Goal: Task Accomplishment & Management: Manage account settings

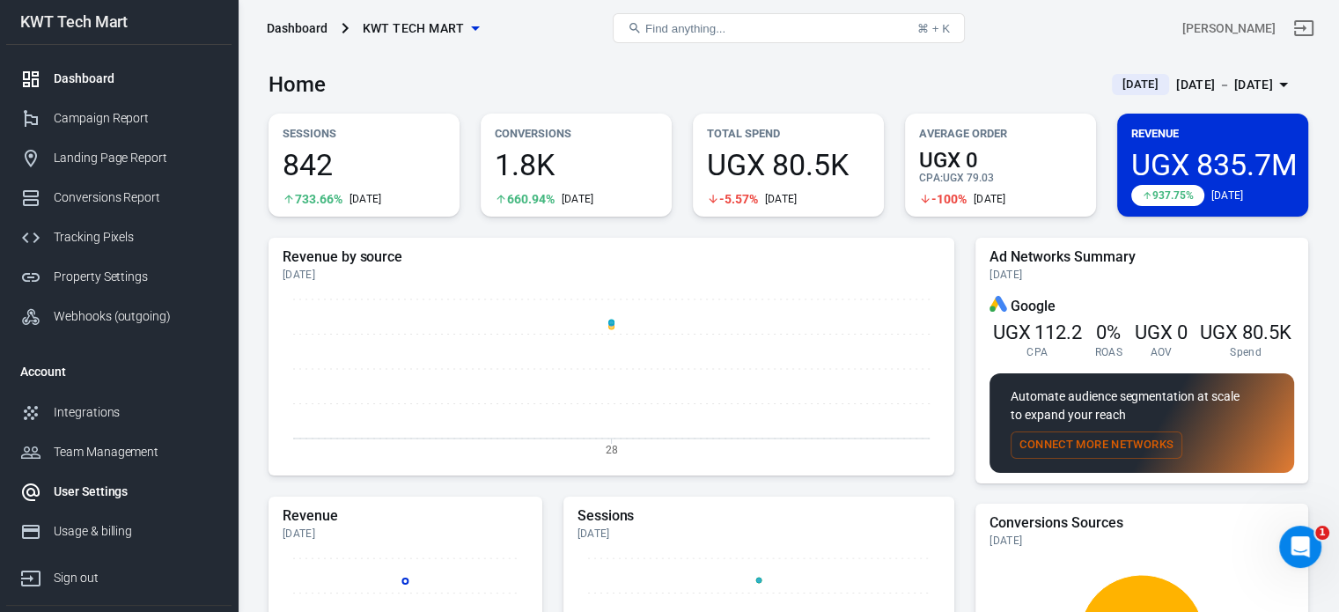
click at [94, 486] on div "User Settings" at bounding box center [136, 492] width 164 height 18
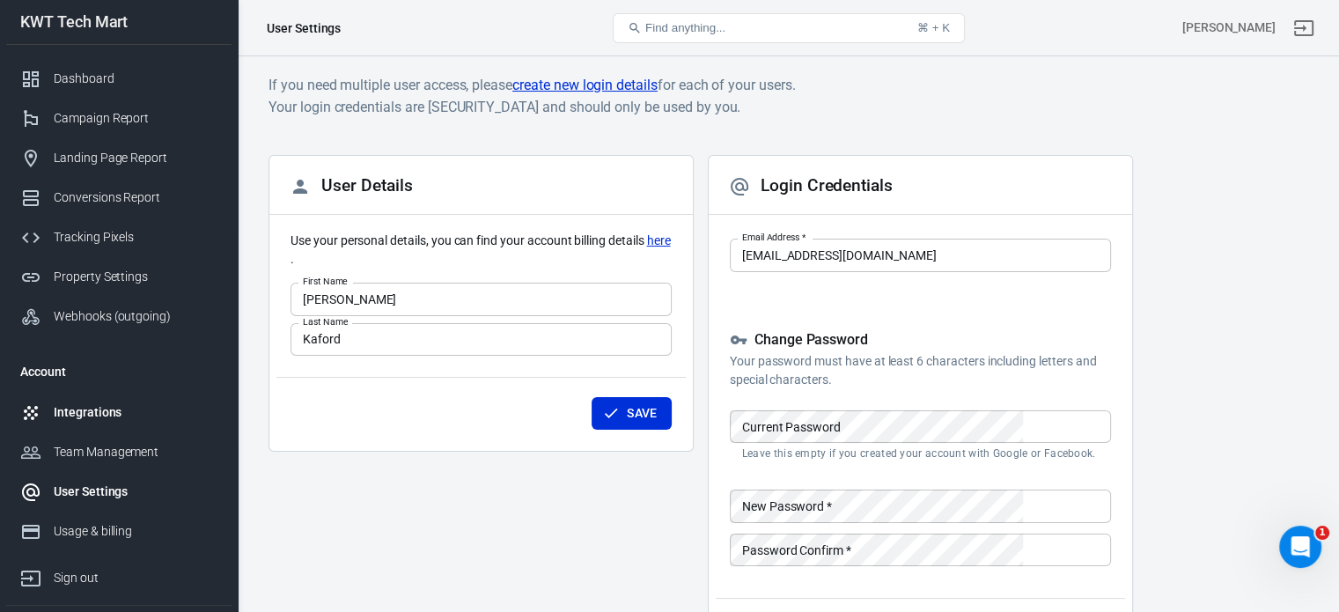
click at [81, 418] on div "Integrations" at bounding box center [136, 412] width 164 height 18
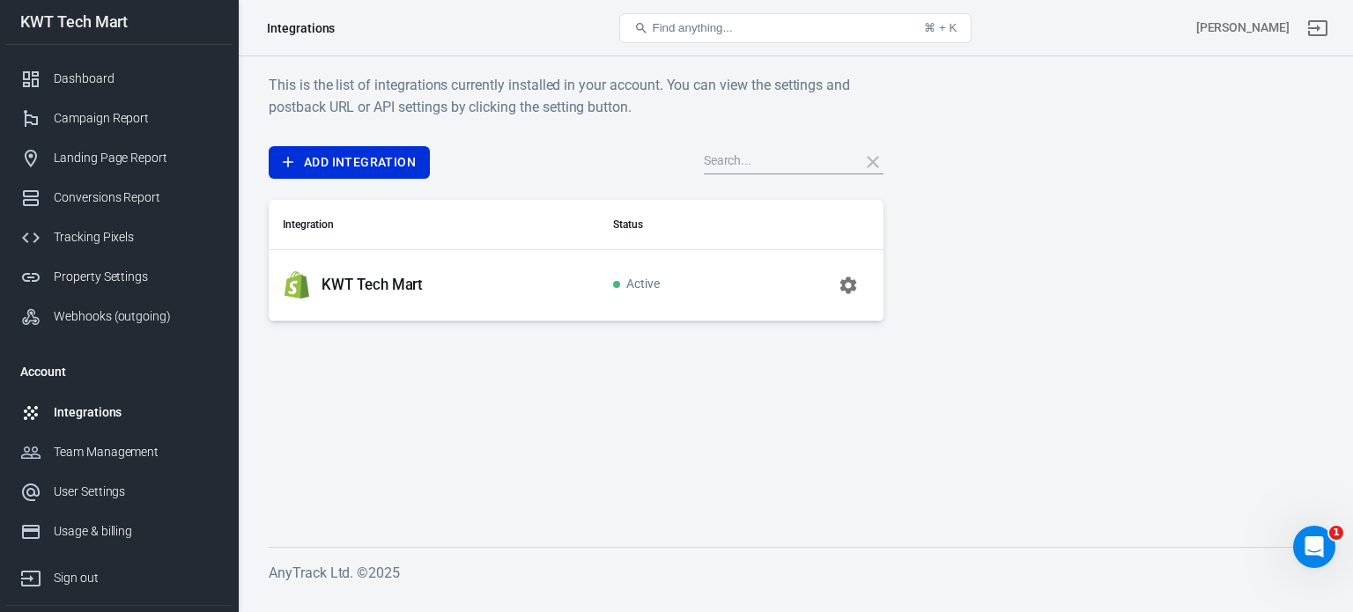
click at [838, 286] on icon "button" at bounding box center [847, 285] width 21 height 21
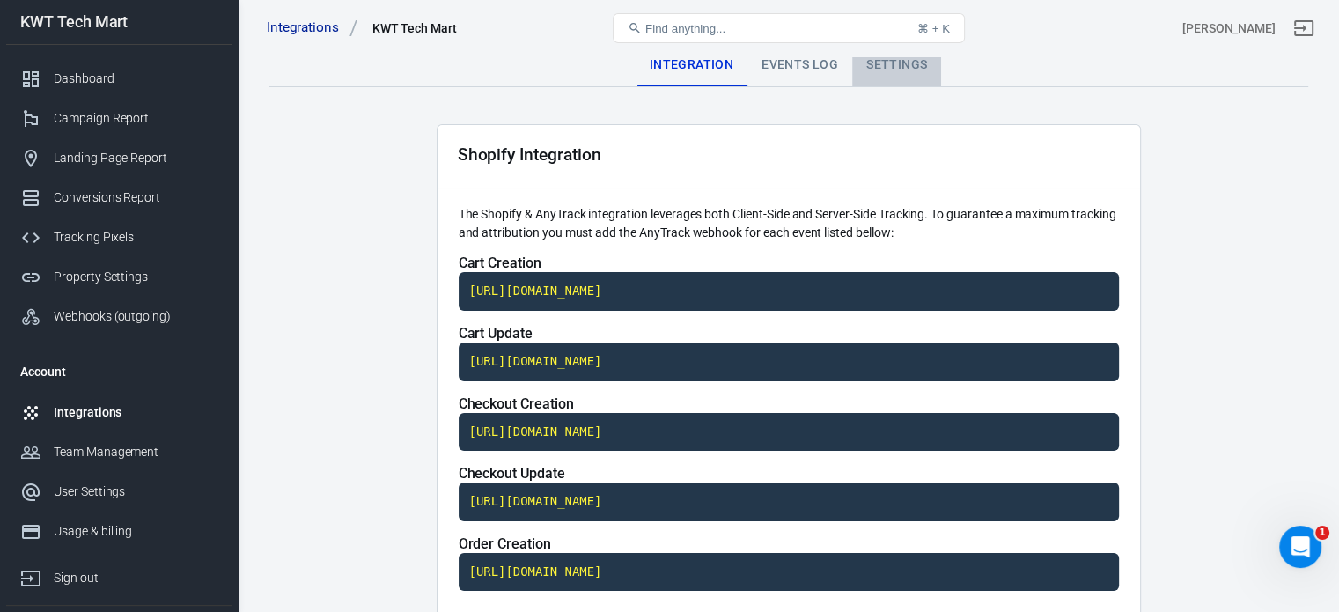
click at [882, 69] on div "Settings" at bounding box center [896, 65] width 89 height 42
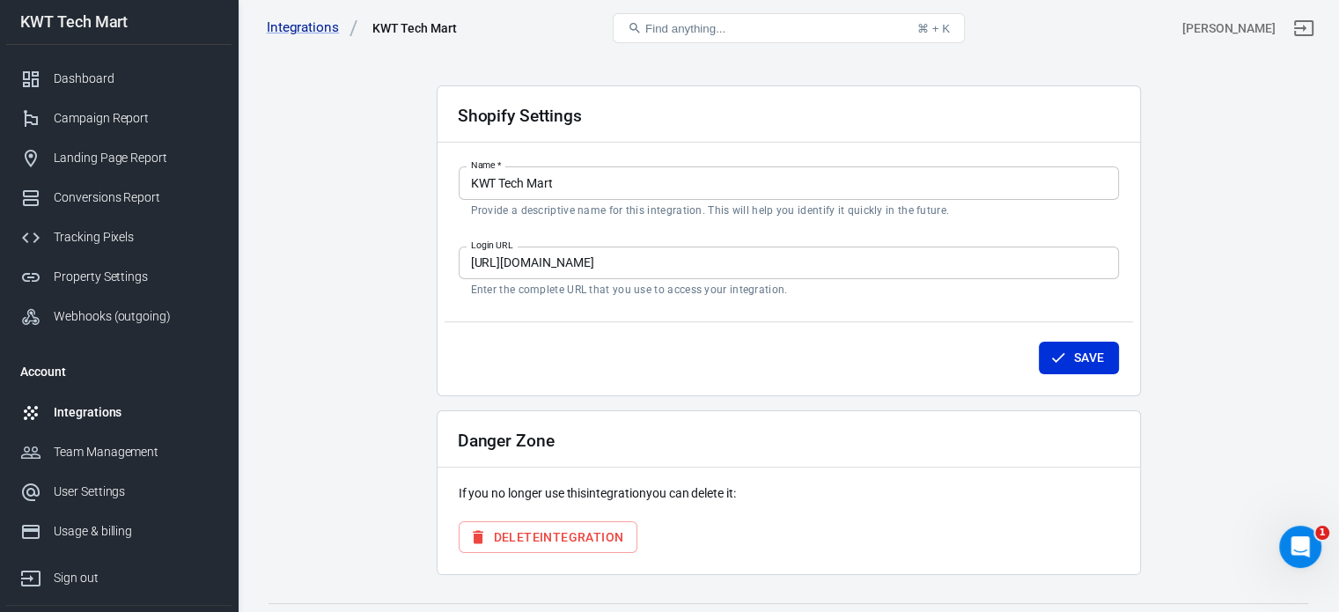
scroll to position [76, 0]
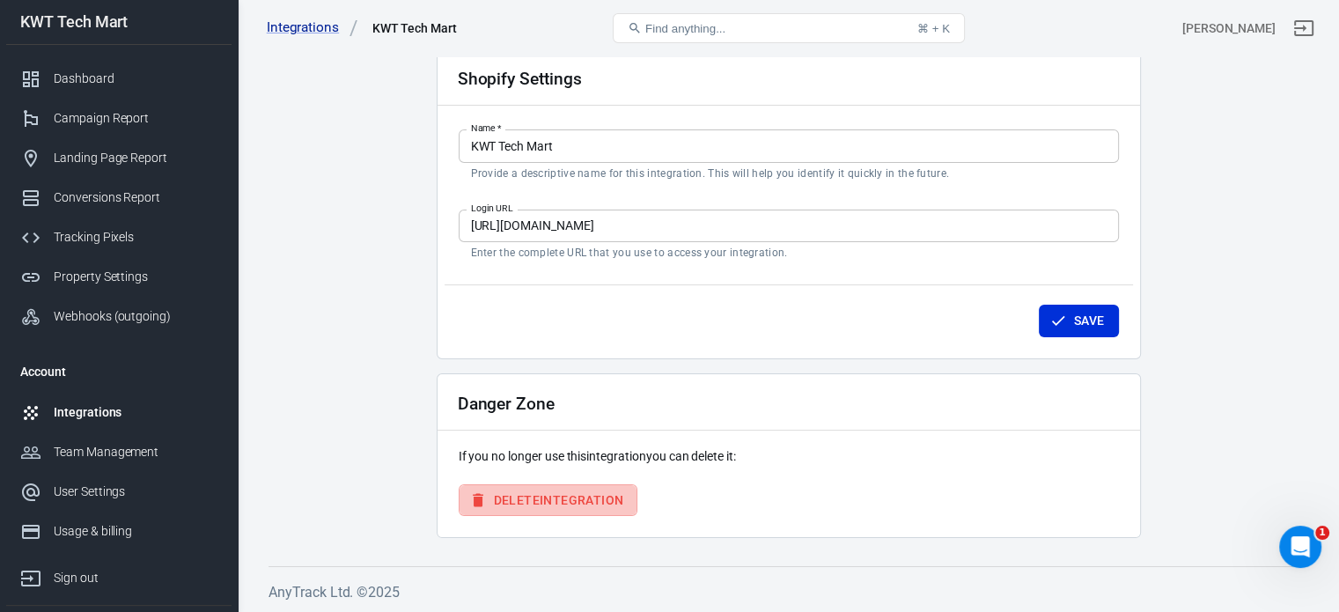
click at [545, 502] on button "Delete Integration" at bounding box center [549, 500] width 180 height 33
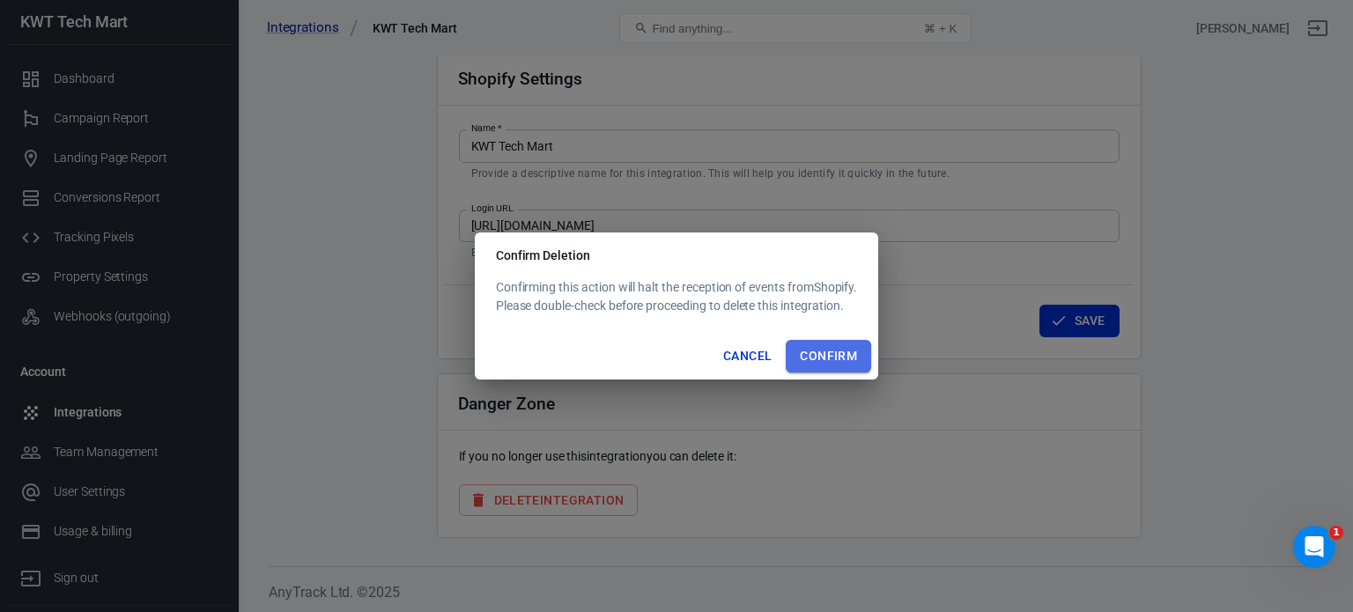
click at [816, 358] on button "Confirm" at bounding box center [827, 356] width 85 height 33
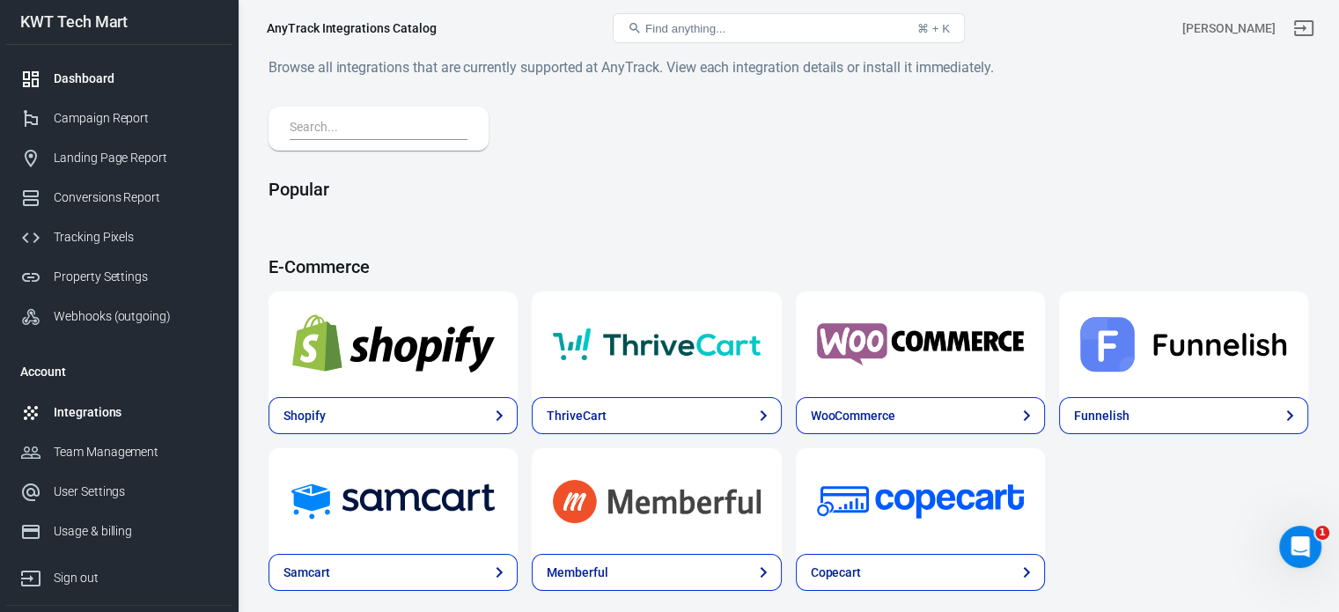
click at [88, 80] on div "Dashboard" at bounding box center [136, 79] width 164 height 18
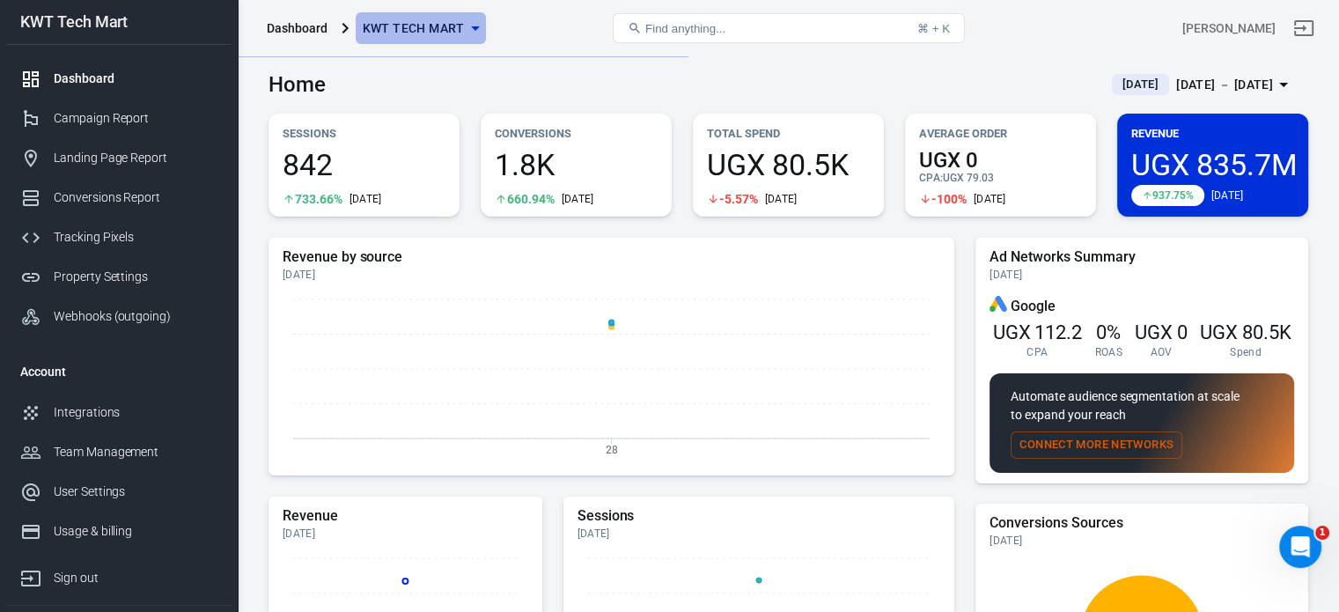
click at [468, 27] on icon "button" at bounding box center [475, 28] width 21 height 21
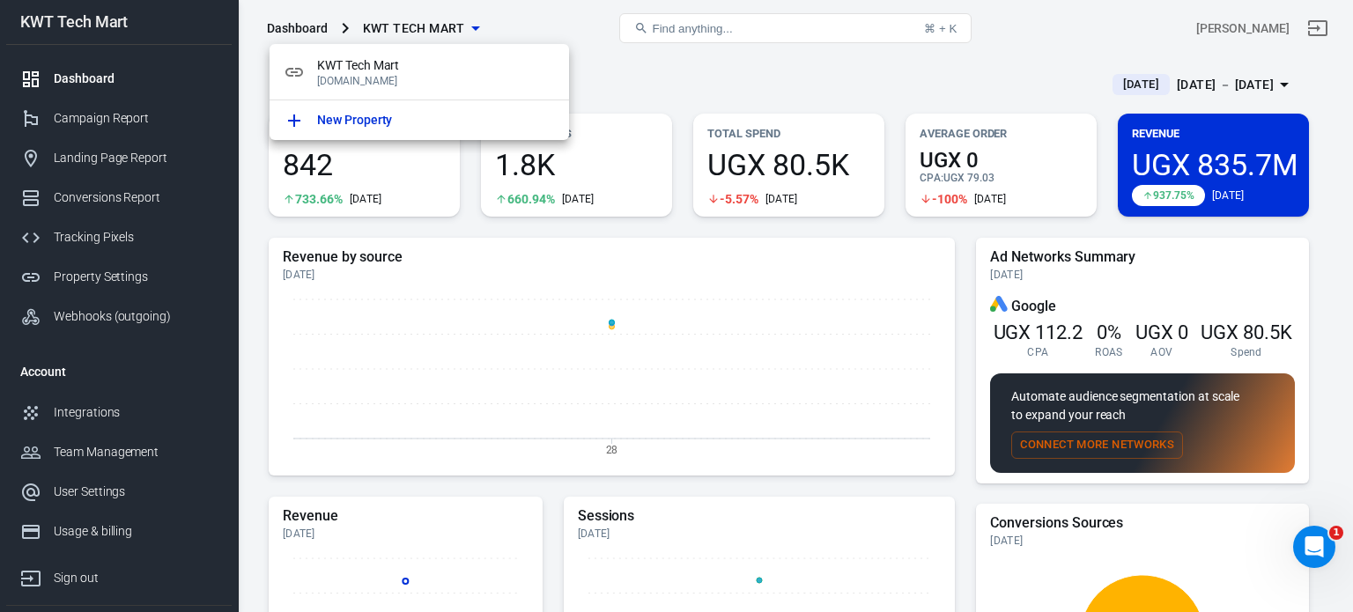
click at [91, 411] on div at bounding box center [676, 306] width 1353 height 612
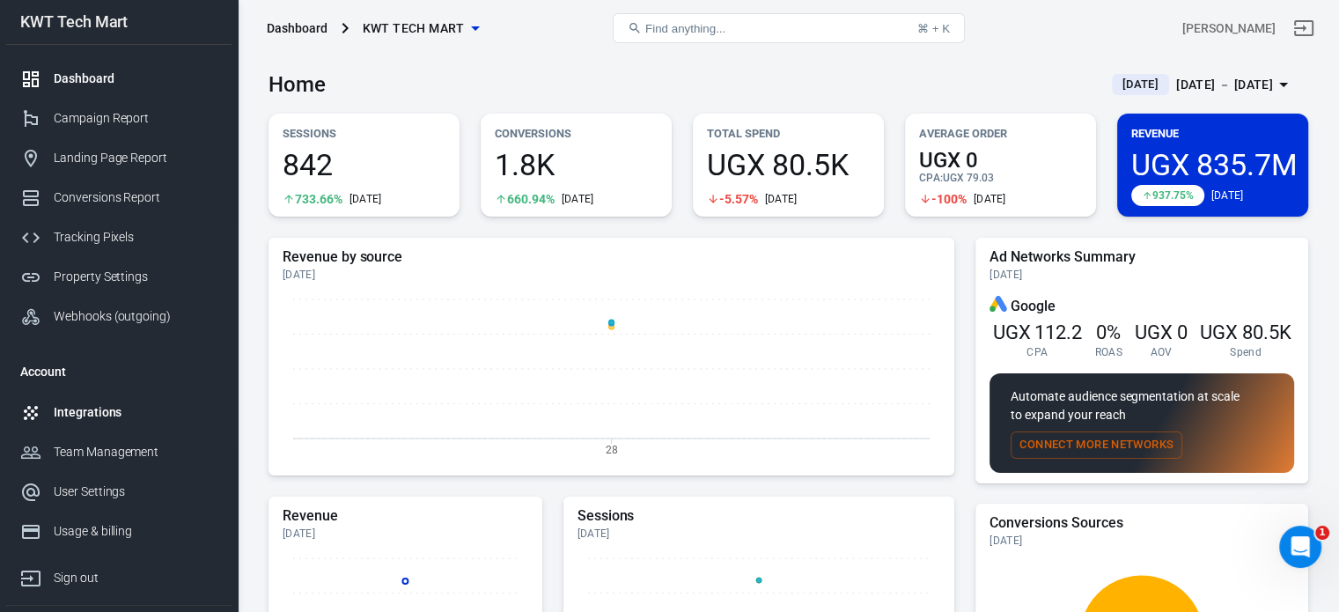
click at [80, 411] on div "Integrations" at bounding box center [136, 412] width 164 height 18
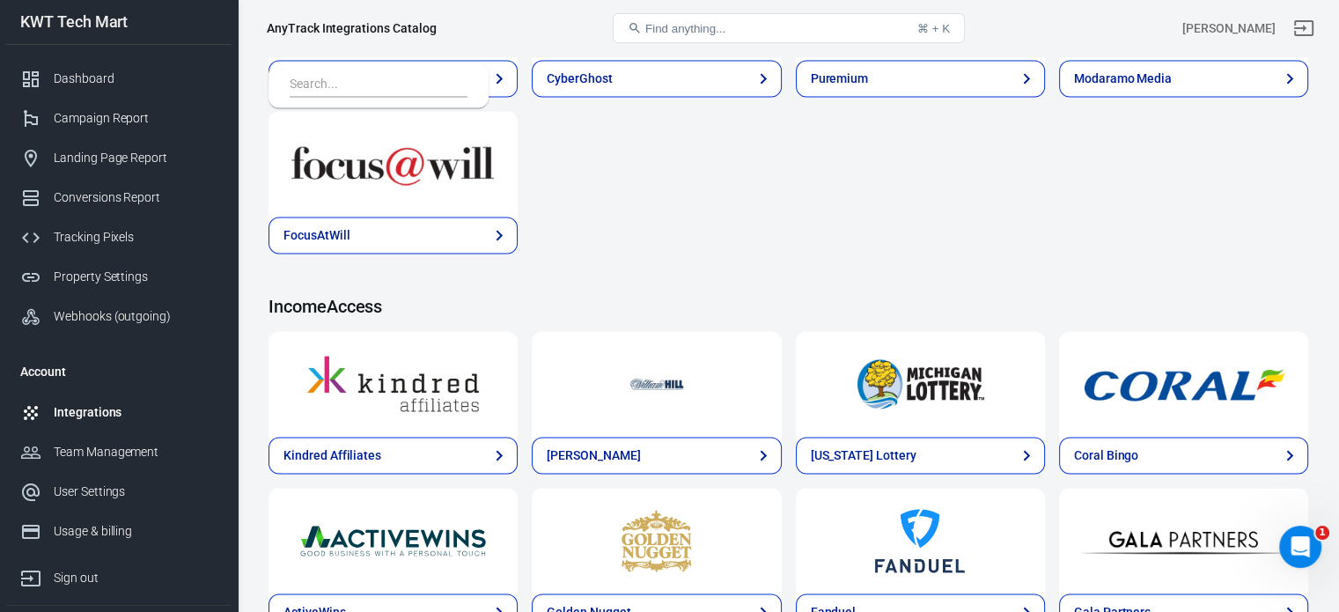
scroll to position [2662, 0]
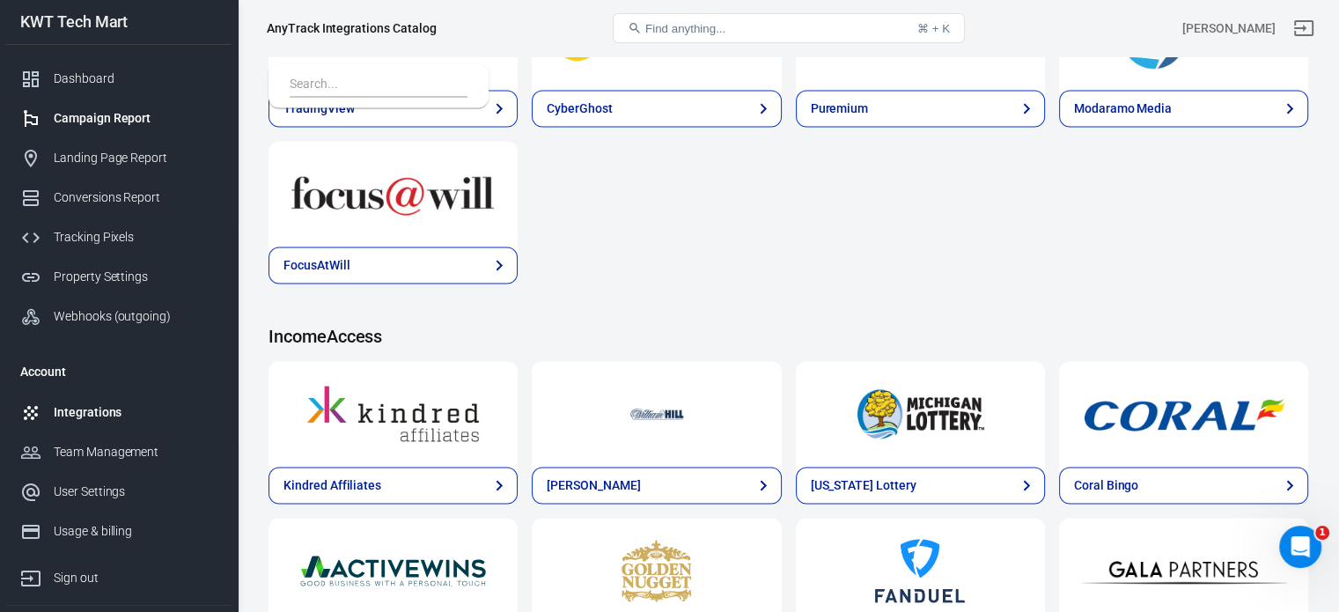
click at [119, 118] on div "Campaign Report" at bounding box center [136, 118] width 164 height 18
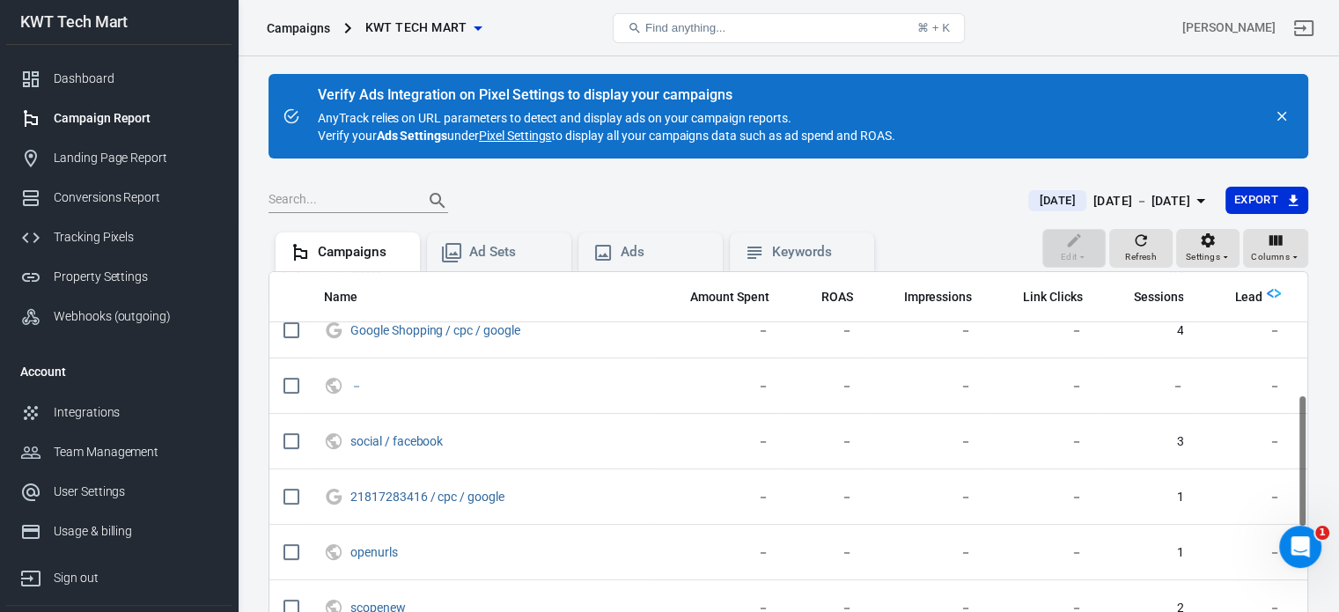
scroll to position [528, 0]
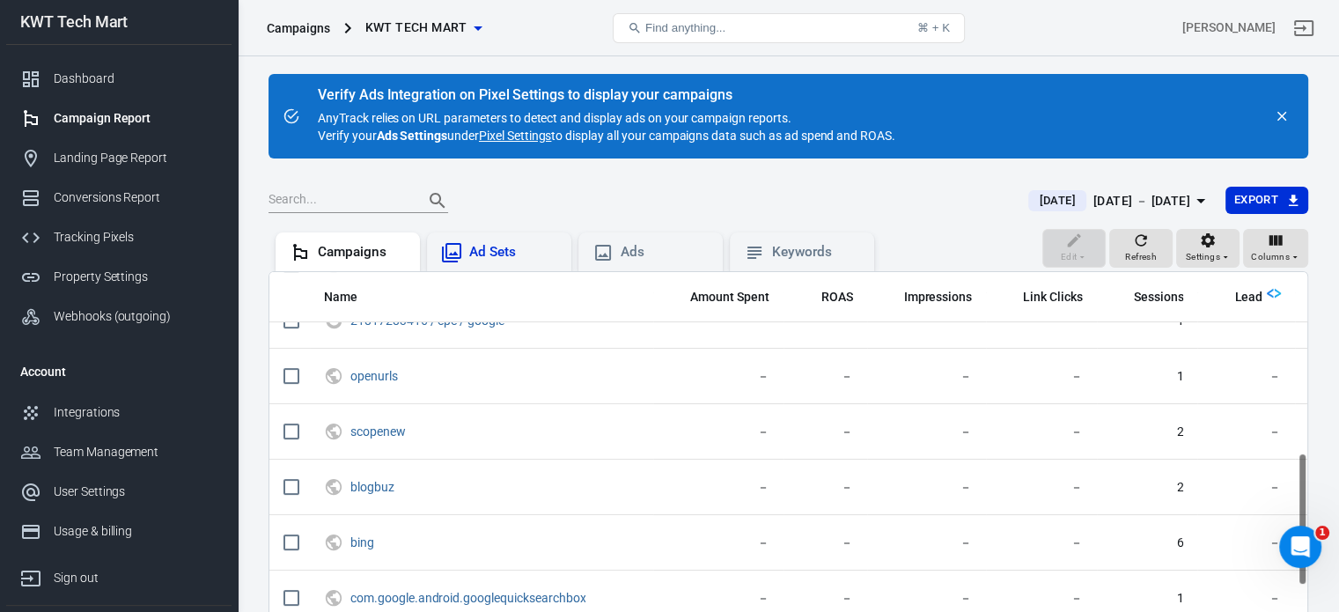
click at [500, 255] on div "Ad Sets" at bounding box center [513, 252] width 88 height 18
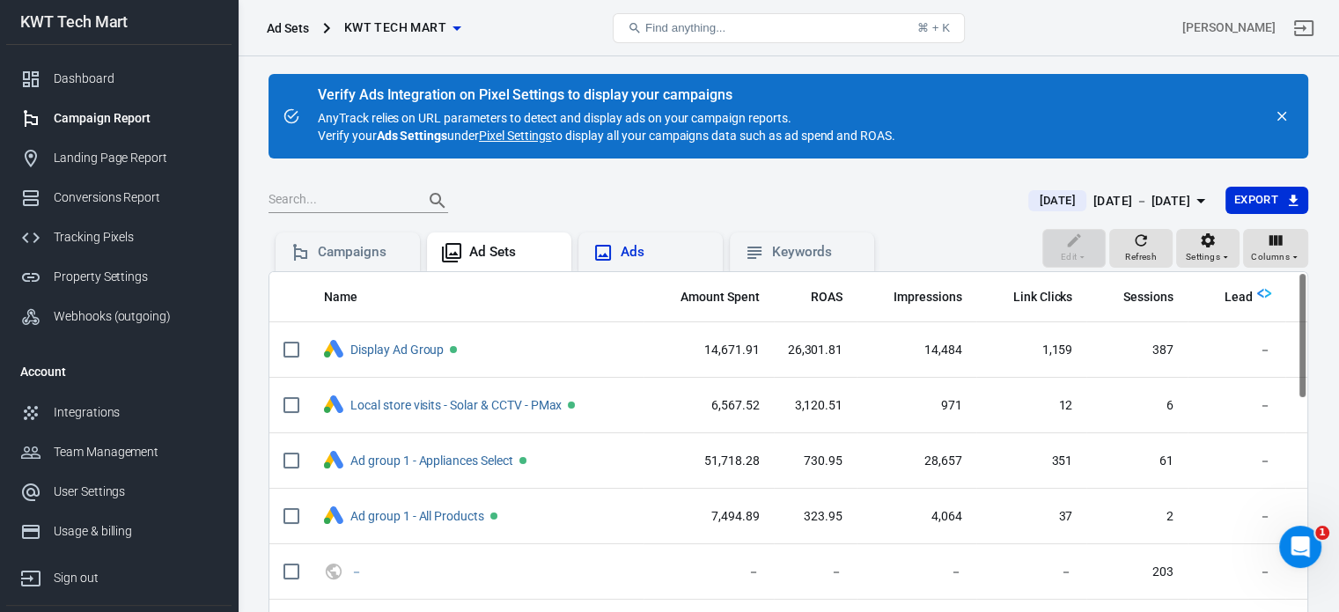
click at [672, 254] on div "Ads" at bounding box center [665, 252] width 88 height 18
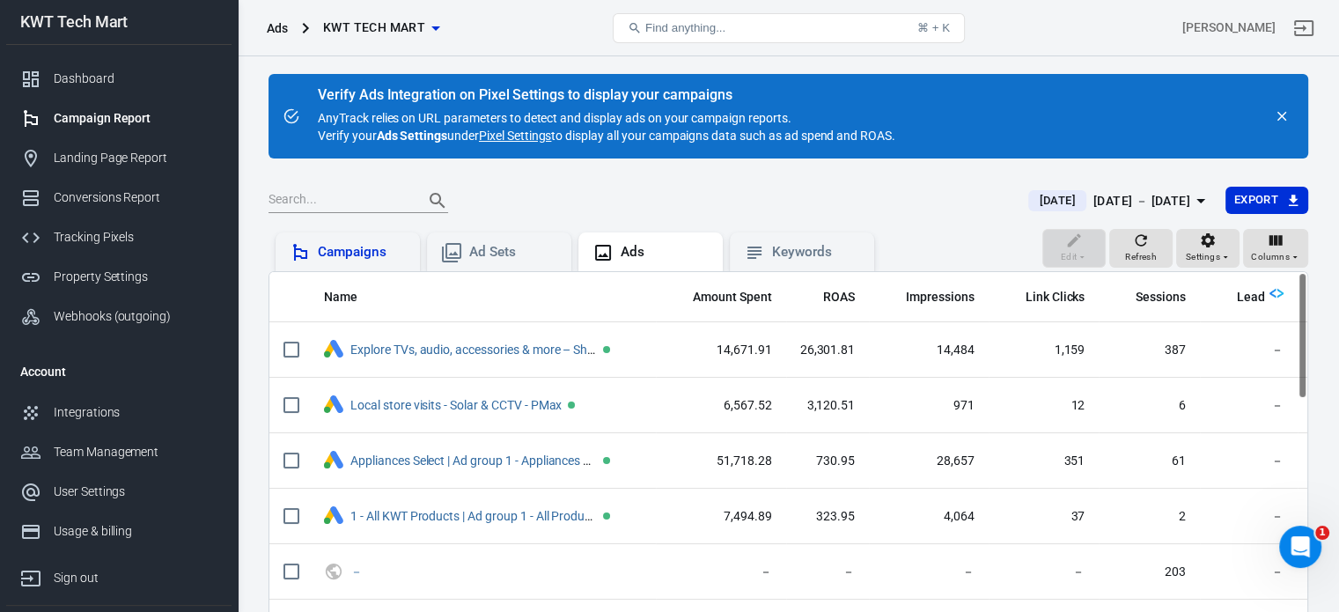
click at [370, 265] on div "Campaigns" at bounding box center [348, 251] width 144 height 39
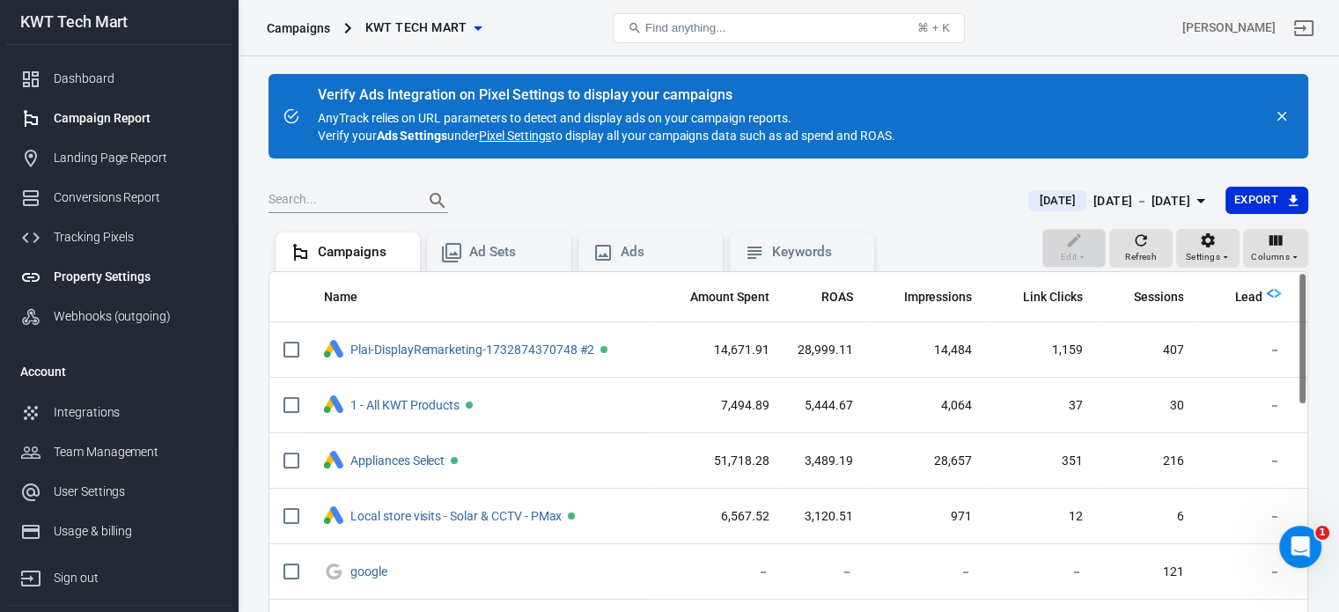
click at [77, 281] on div "Property Settings" at bounding box center [136, 277] width 164 height 18
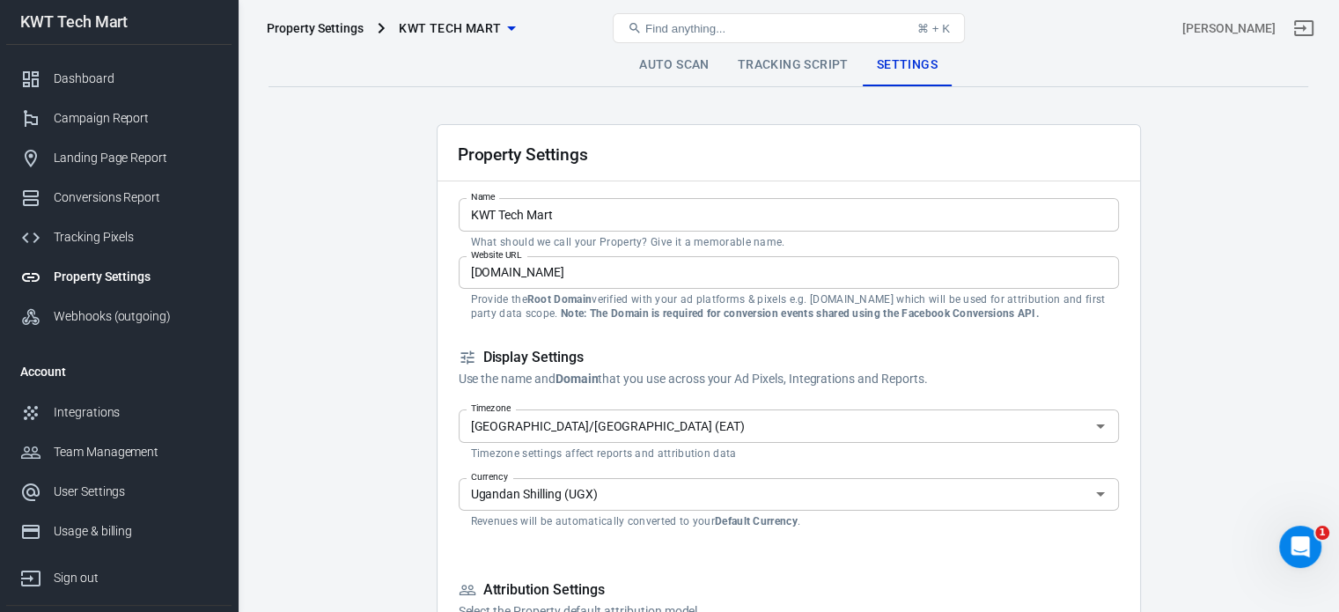
click at [800, 60] on link "Tracking Script" at bounding box center [793, 65] width 139 height 42
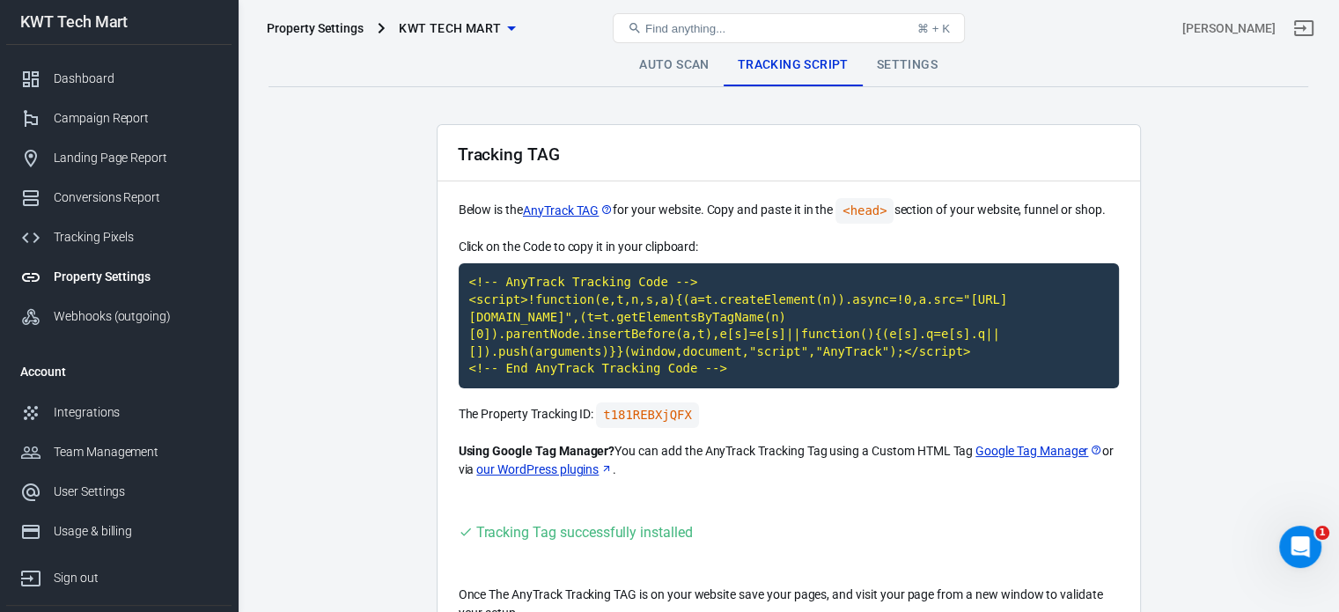
click at [687, 73] on link "Auto Scan" at bounding box center [674, 65] width 99 height 42
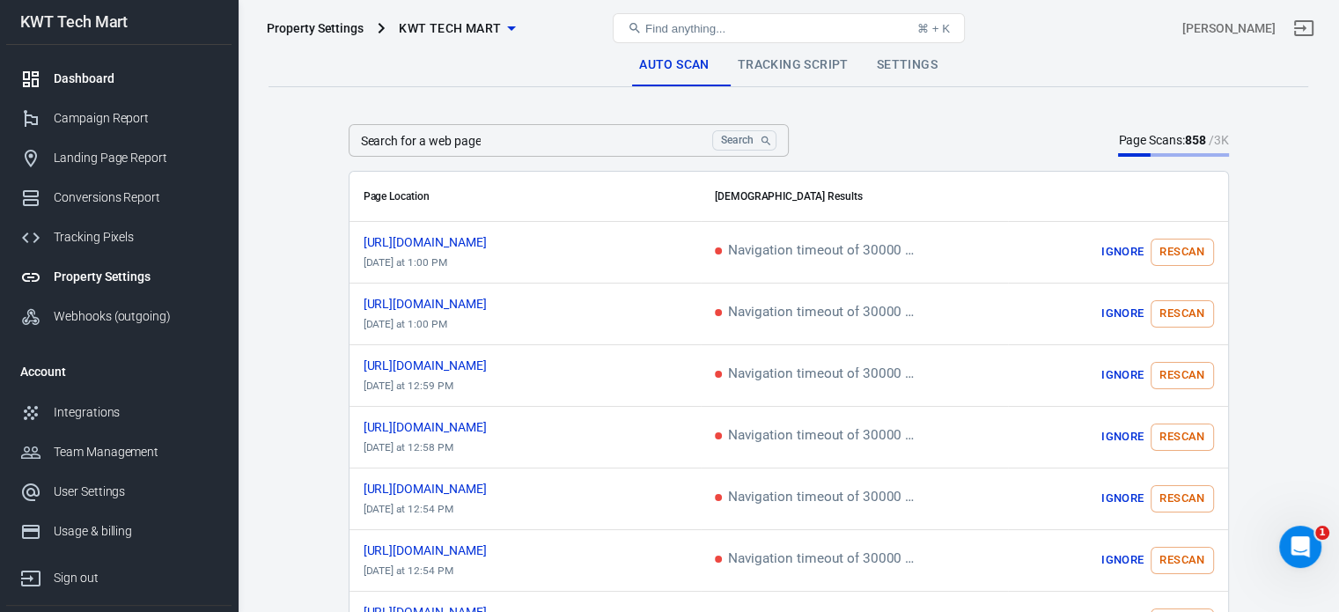
click at [100, 79] on div "Dashboard" at bounding box center [136, 79] width 164 height 18
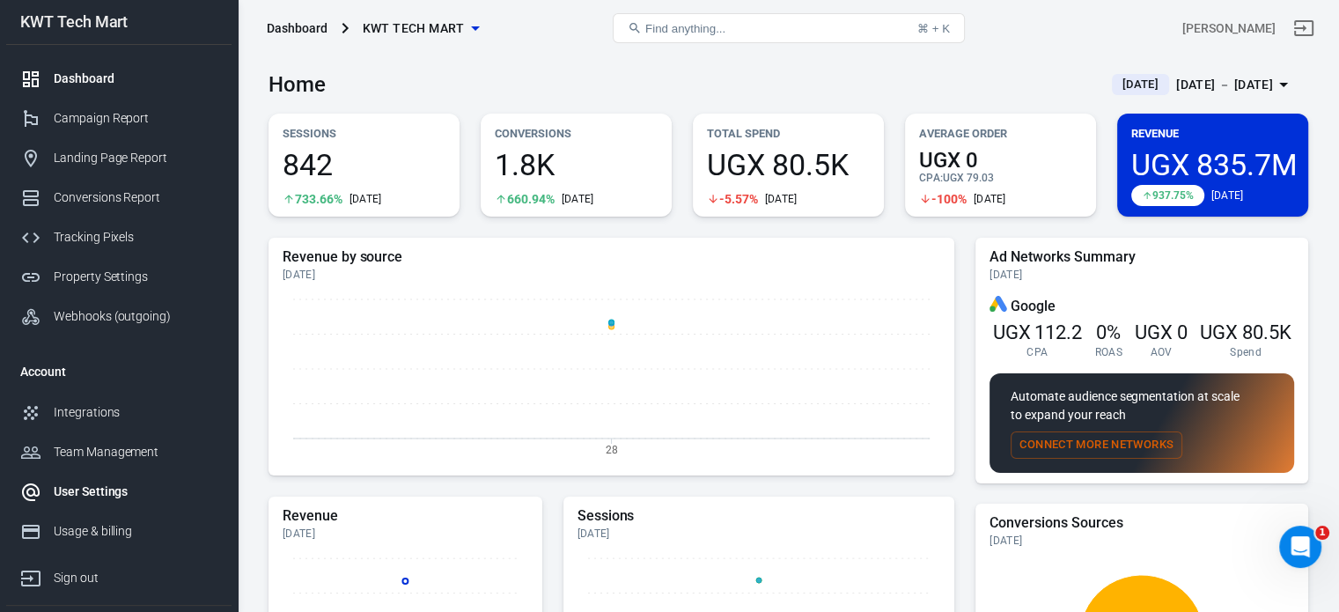
click at [102, 490] on div "User Settings" at bounding box center [136, 492] width 164 height 18
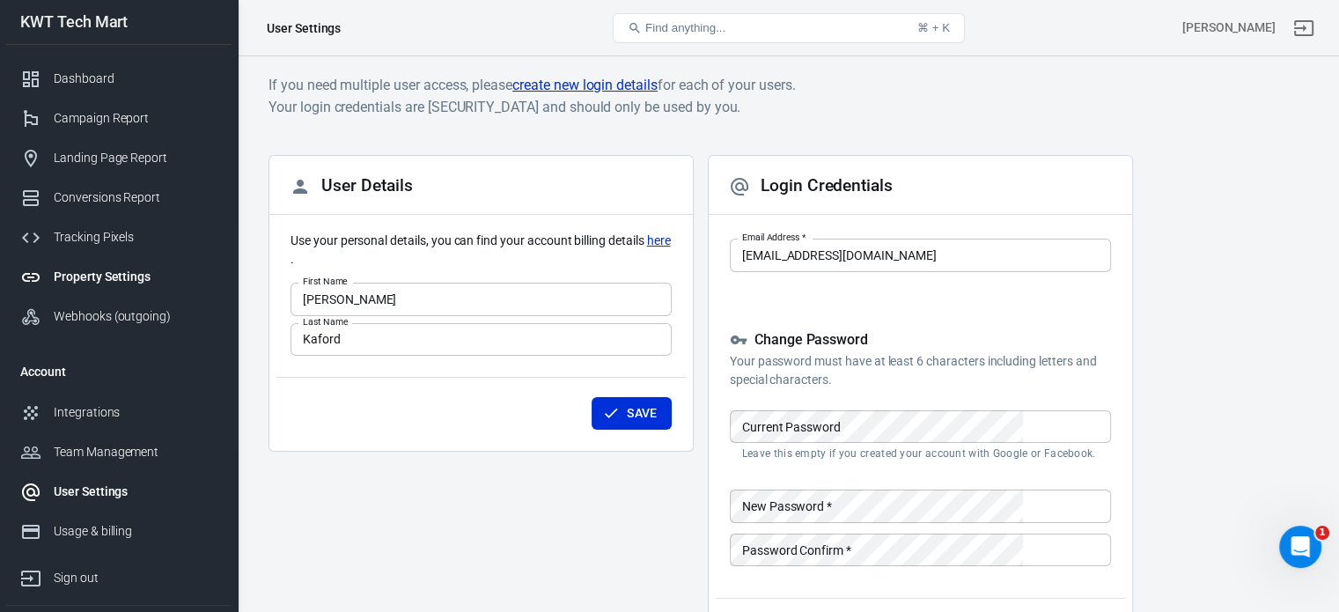
click at [100, 281] on div "Property Settings" at bounding box center [136, 277] width 164 height 18
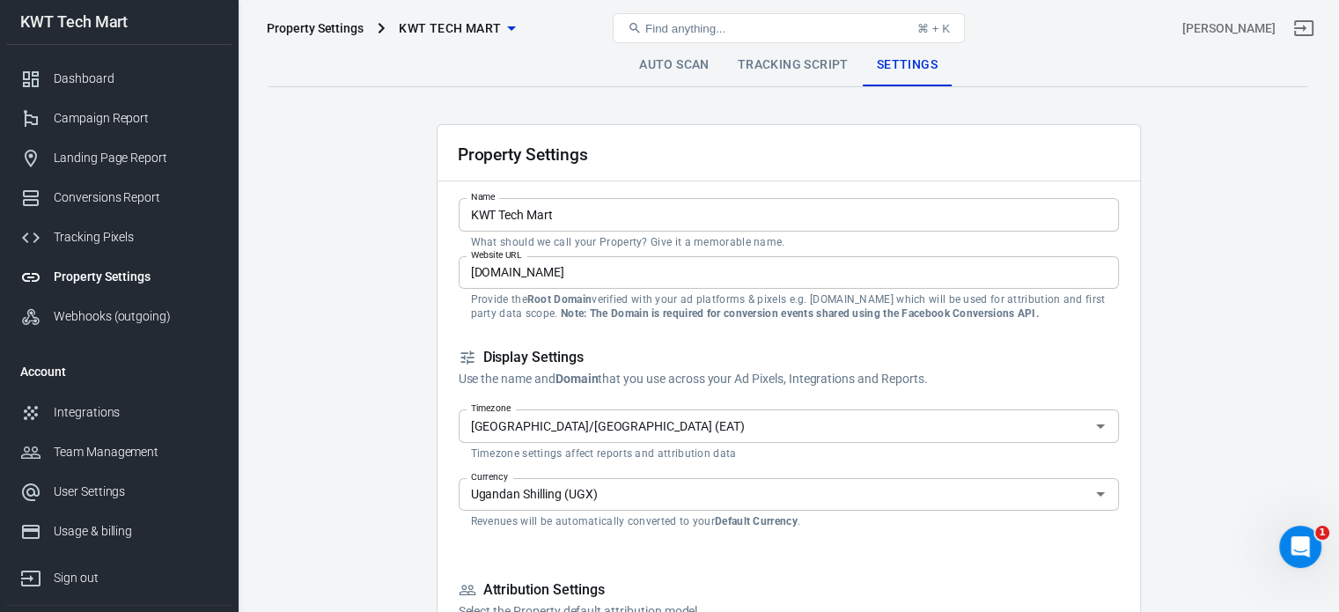
click at [803, 55] on div "Property Settings KWT Tech Mart Find anything... ⌘ + K [PERSON_NAME]" at bounding box center [789, 28] width 1101 height 56
click at [800, 66] on link "Tracking Script" at bounding box center [793, 65] width 139 height 42
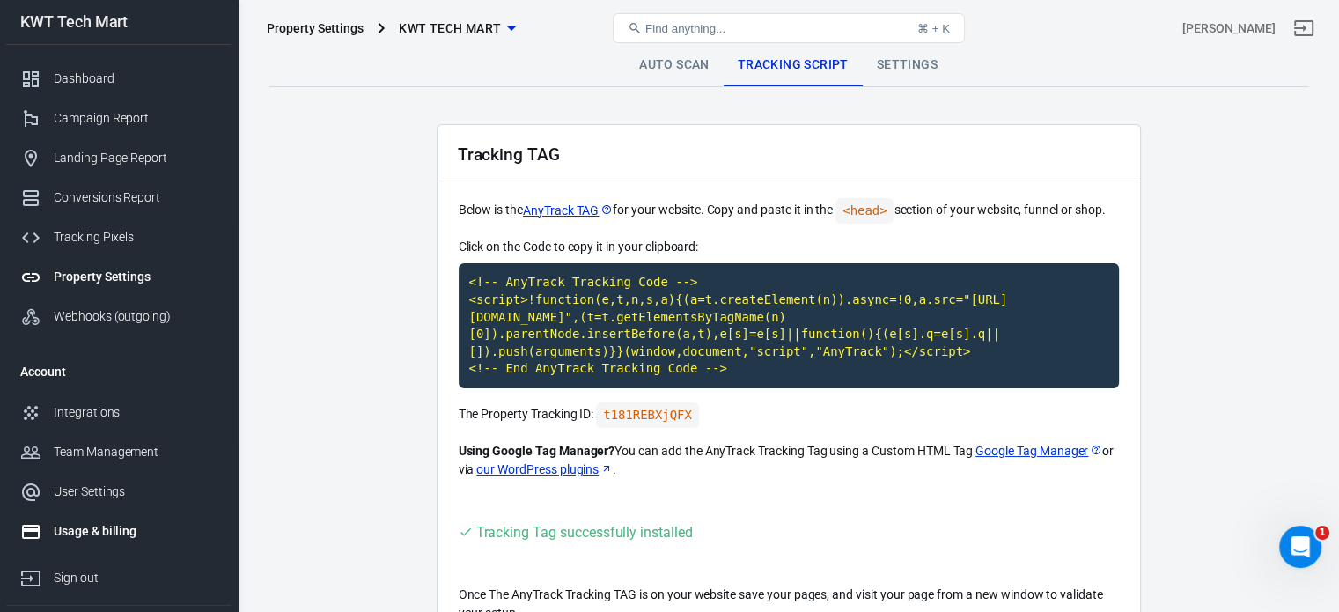
click at [88, 534] on div "Usage & billing" at bounding box center [136, 531] width 164 height 18
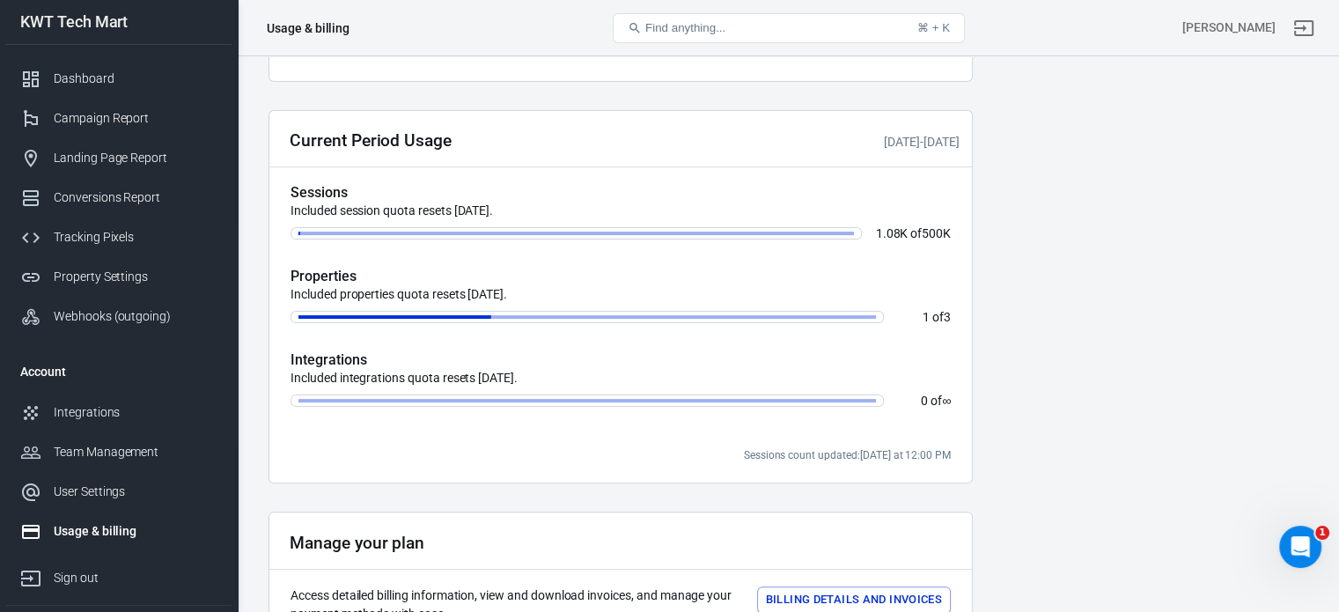
scroll to position [616, 0]
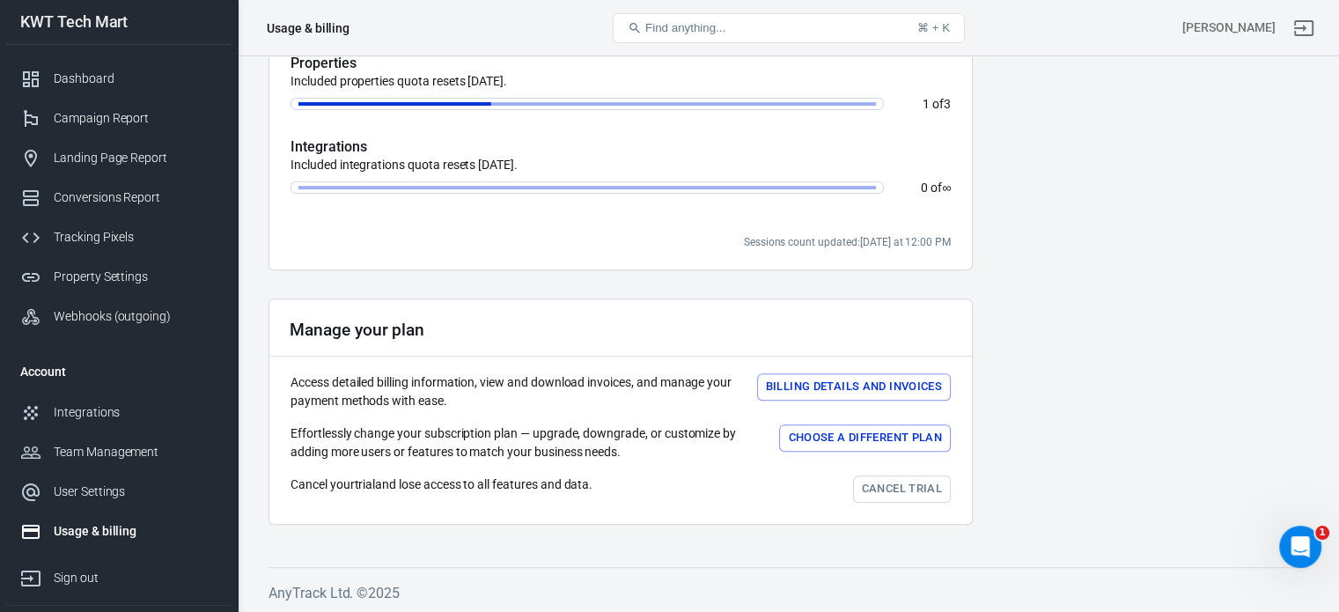
click at [888, 488] on link "Cancel trial" at bounding box center [902, 489] width 98 height 27
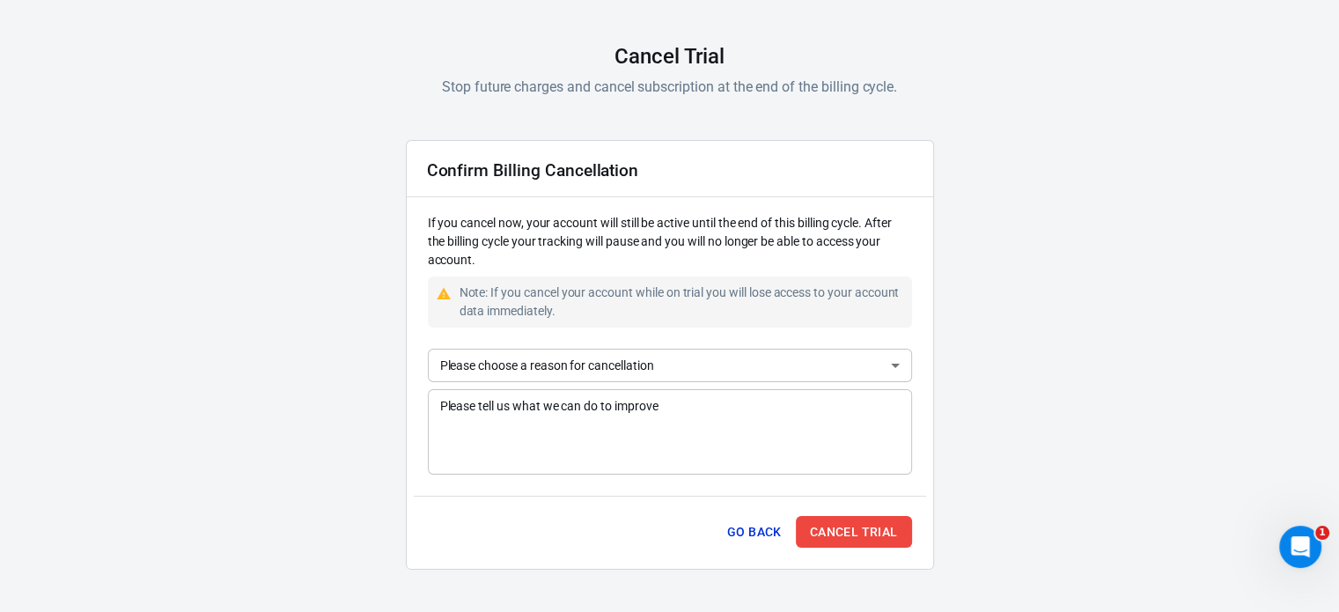
scroll to position [99, 0]
click at [828, 533] on button "Cancel Trial" at bounding box center [854, 533] width 116 height 33
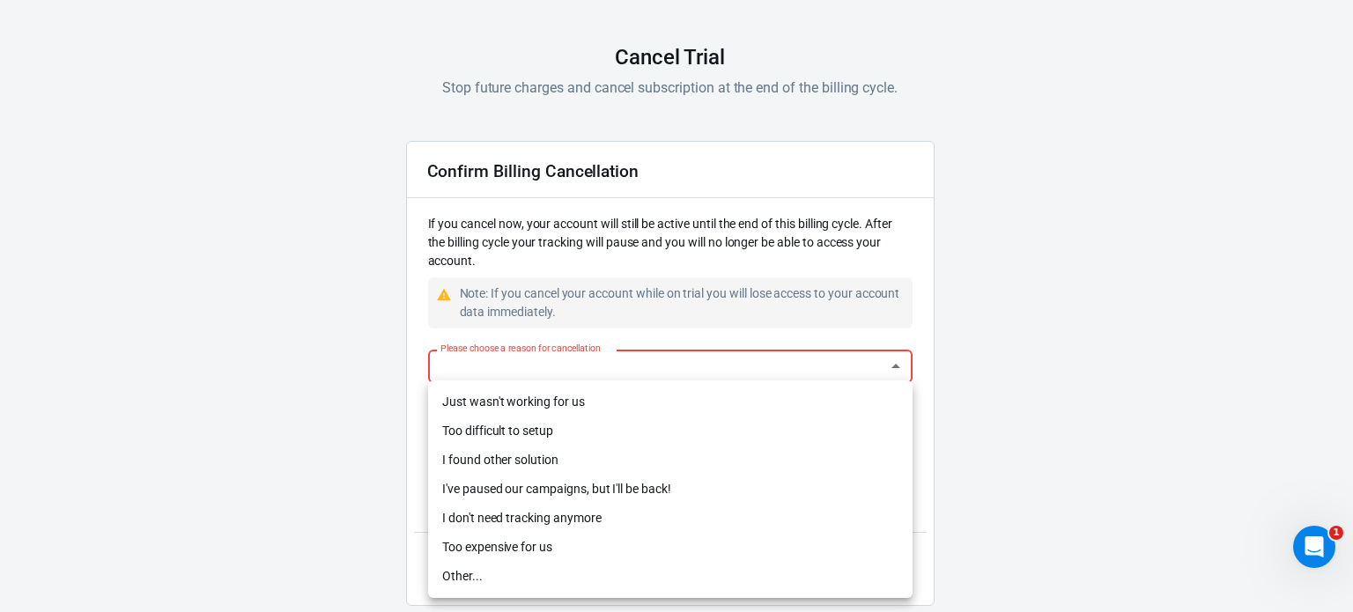
click at [644, 362] on body "AnyTrack Cancel Trial Stop future charges and cancel subscription at the end of…" at bounding box center [676, 274] width 1353 height 747
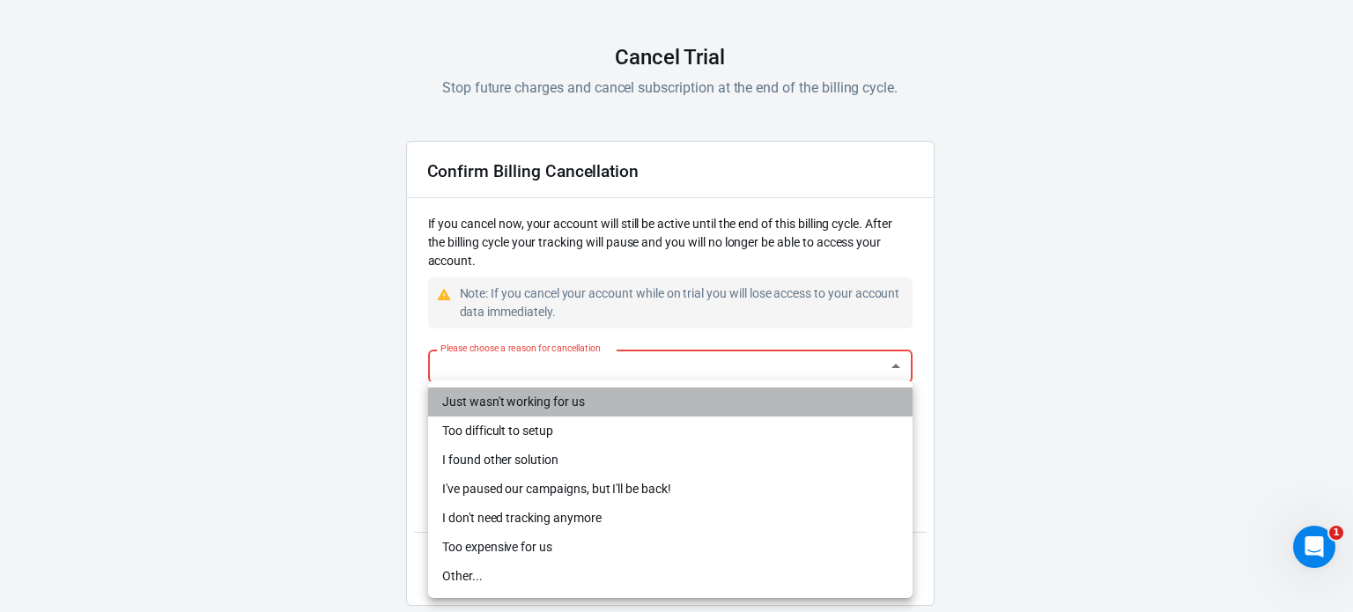
click at [586, 408] on li "Just wasn't working for us" at bounding box center [670, 401] width 484 height 29
type input "not-working"
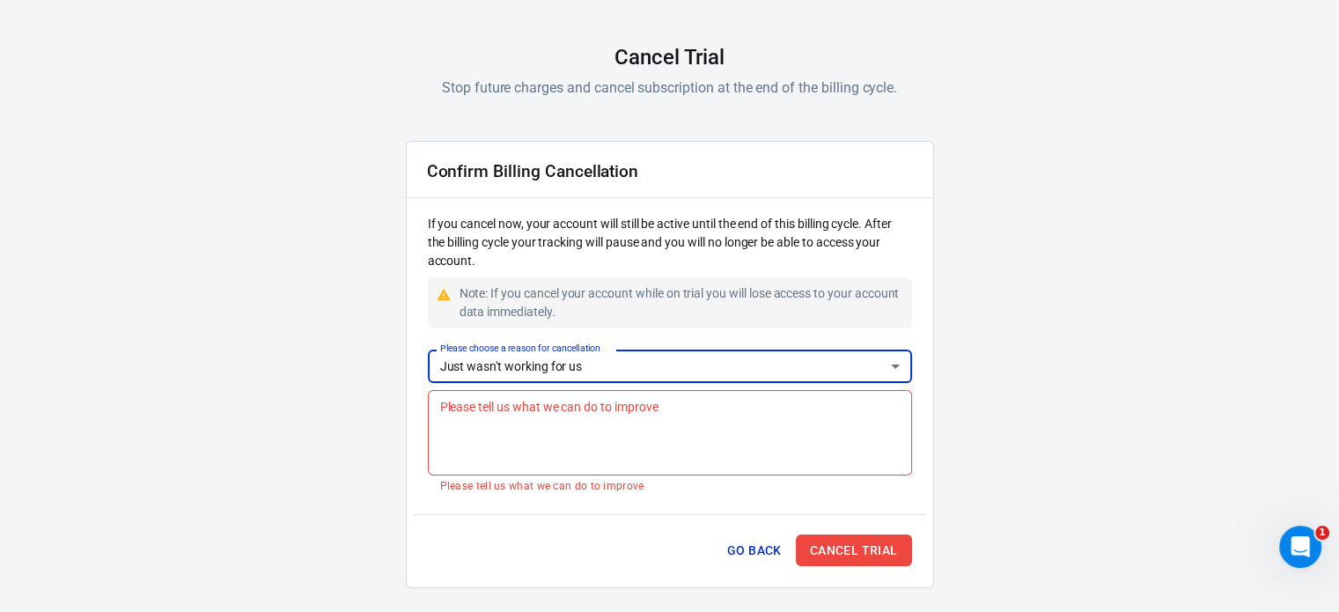
click at [605, 431] on textarea "Please tell us what we can do to improve" at bounding box center [670, 432] width 460 height 70
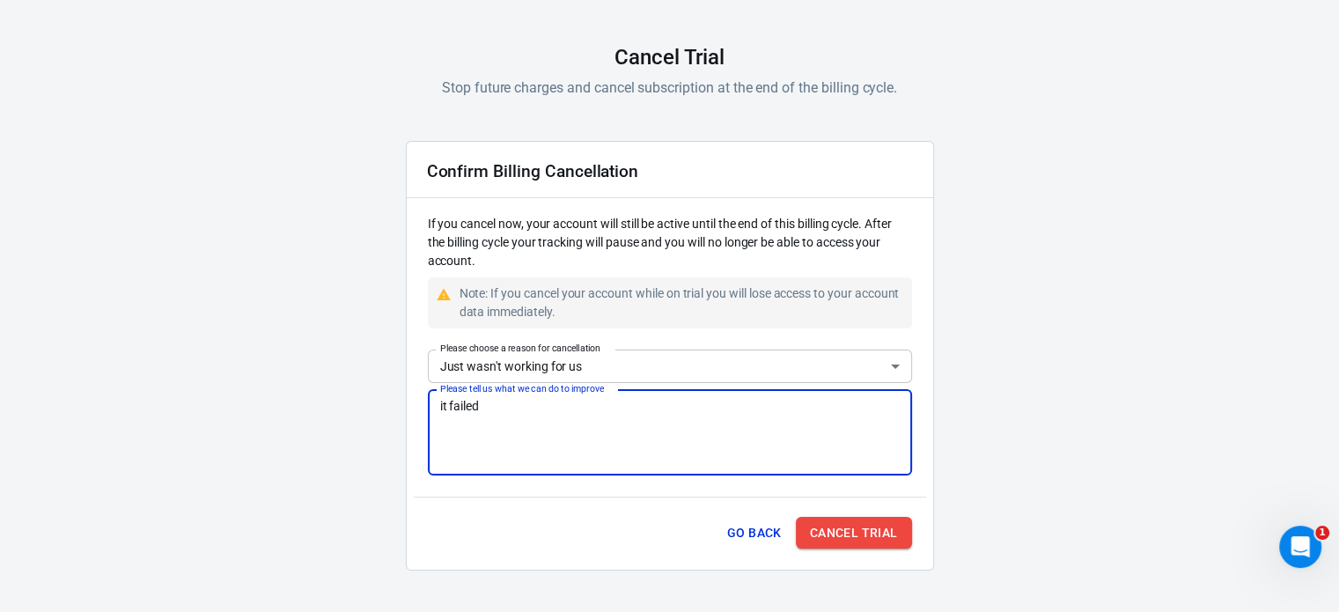
type textarea "it failed"
click at [850, 533] on button "Cancel Trial" at bounding box center [854, 533] width 116 height 33
